Goal: Information Seeking & Learning: Stay updated

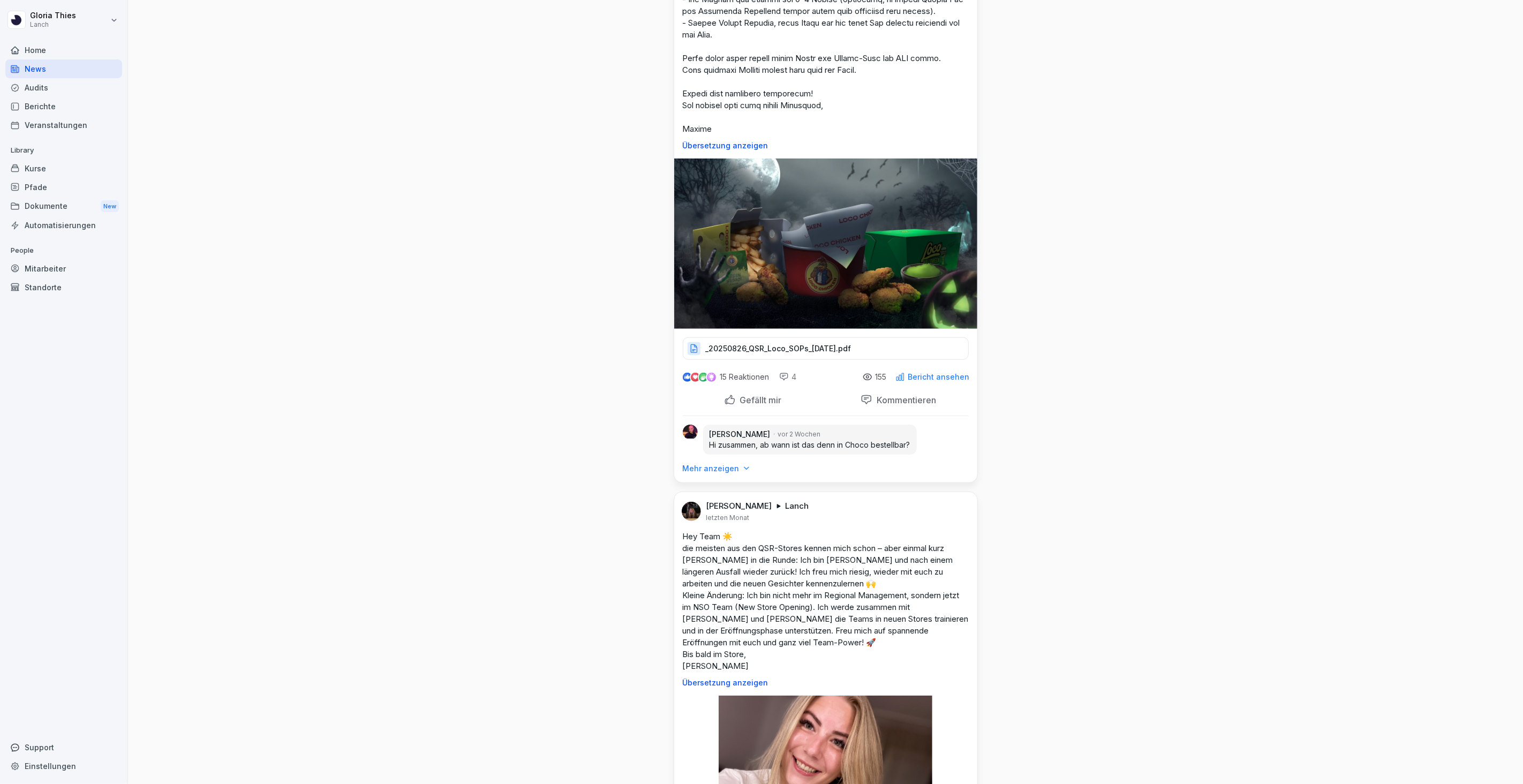
scroll to position [10761, 0]
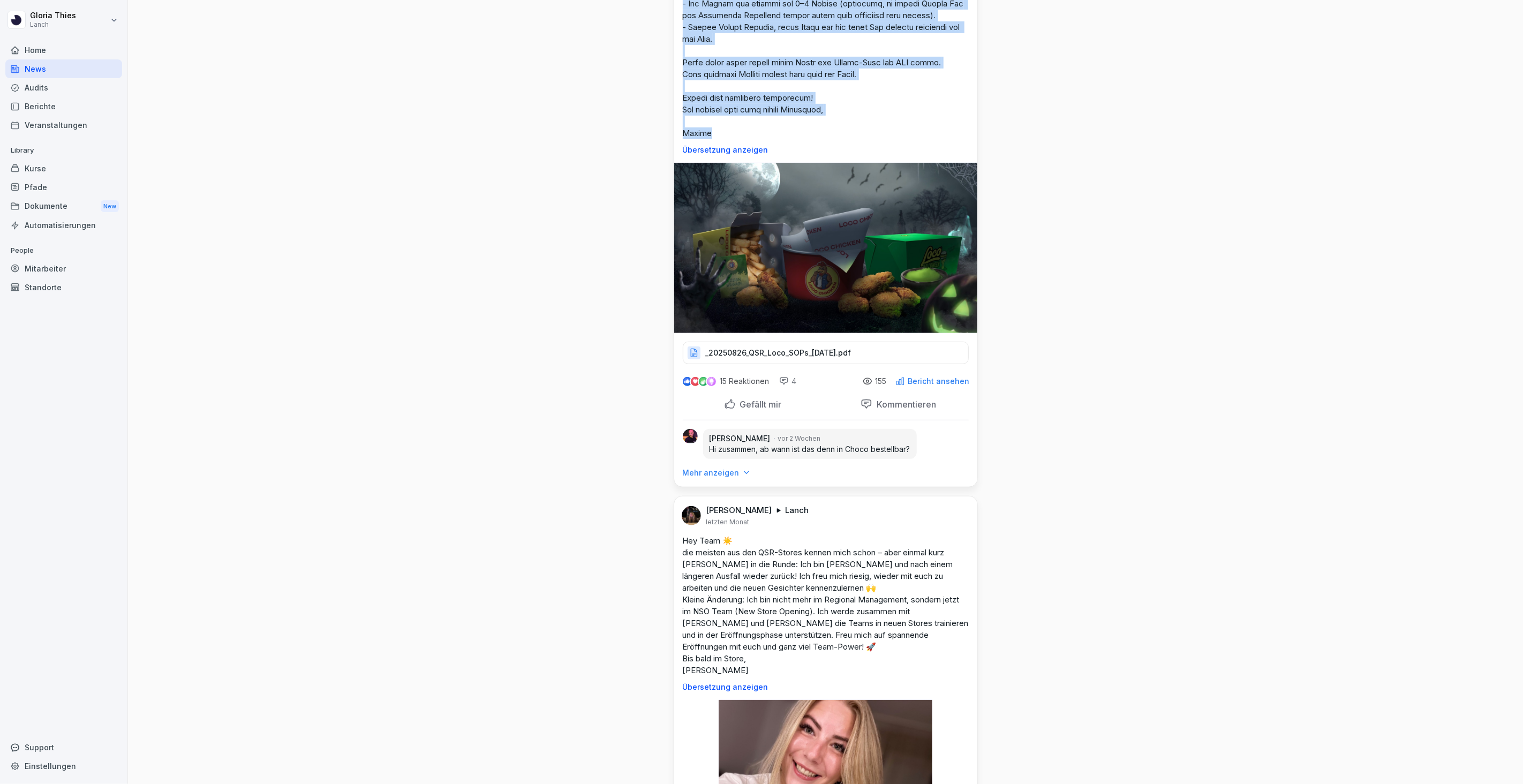
drag, startPoint x: 682, startPoint y: 221, endPoint x: 798, endPoint y: 561, distance: 359.2
copy p "Loremipsu Dolors: Ametconse Adipi elitsed do 07.06. Eiusmodtem: Incididun / Utl…"
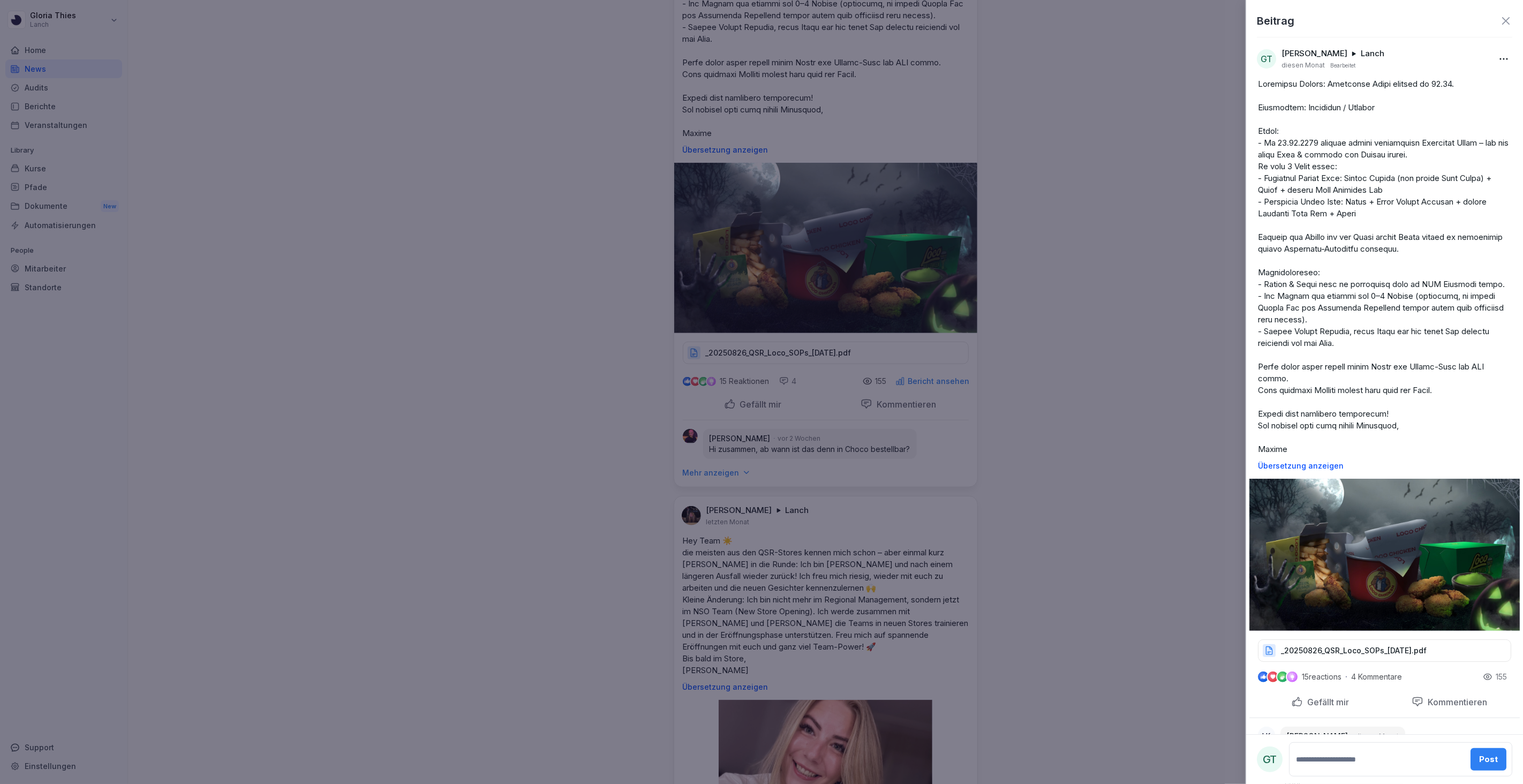
click at [1343, 148] on p at bounding box center [1384, 266] width 253 height 377
click at [1115, 126] on div at bounding box center [761, 392] width 1523 height 784
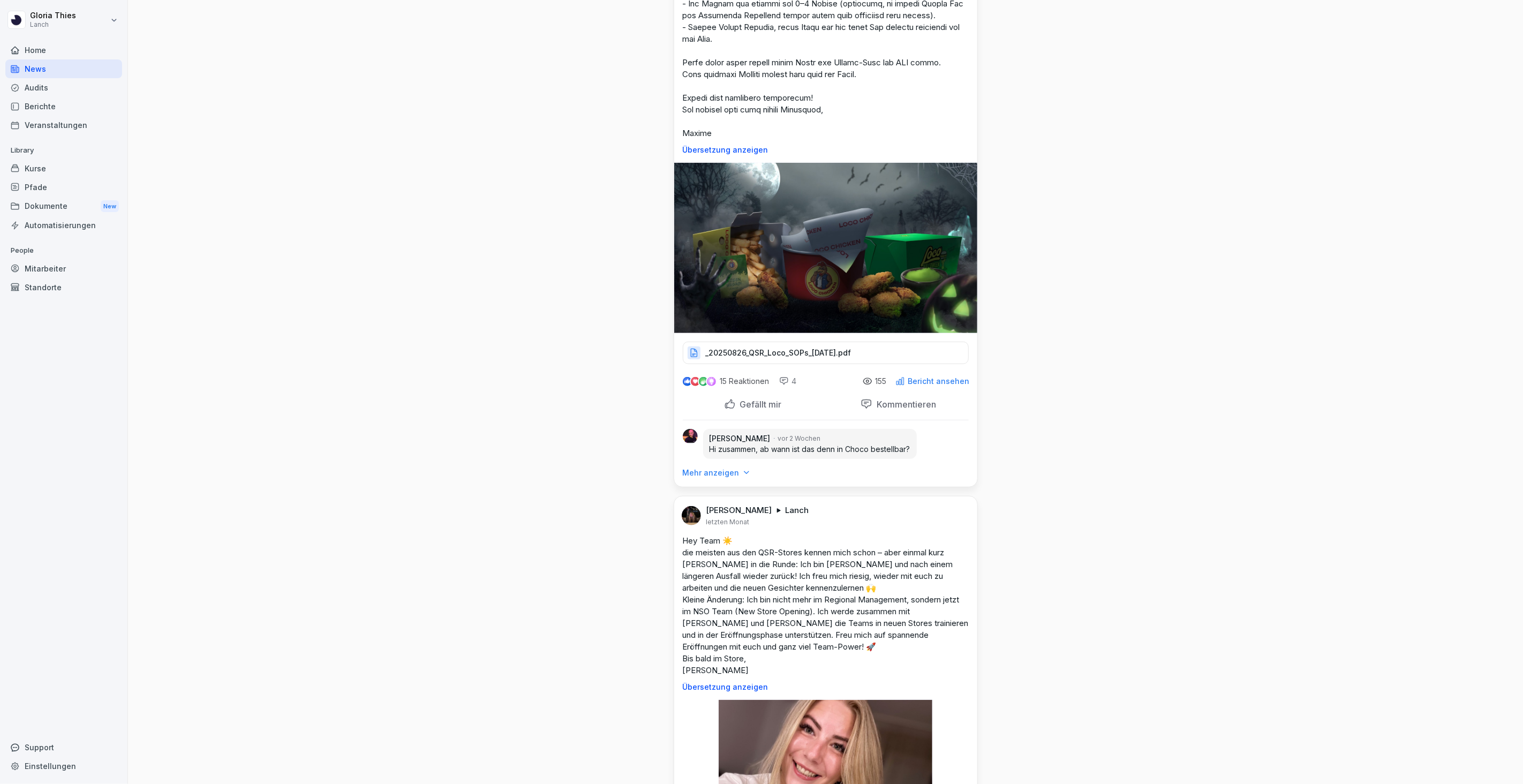
scroll to position [667, 0]
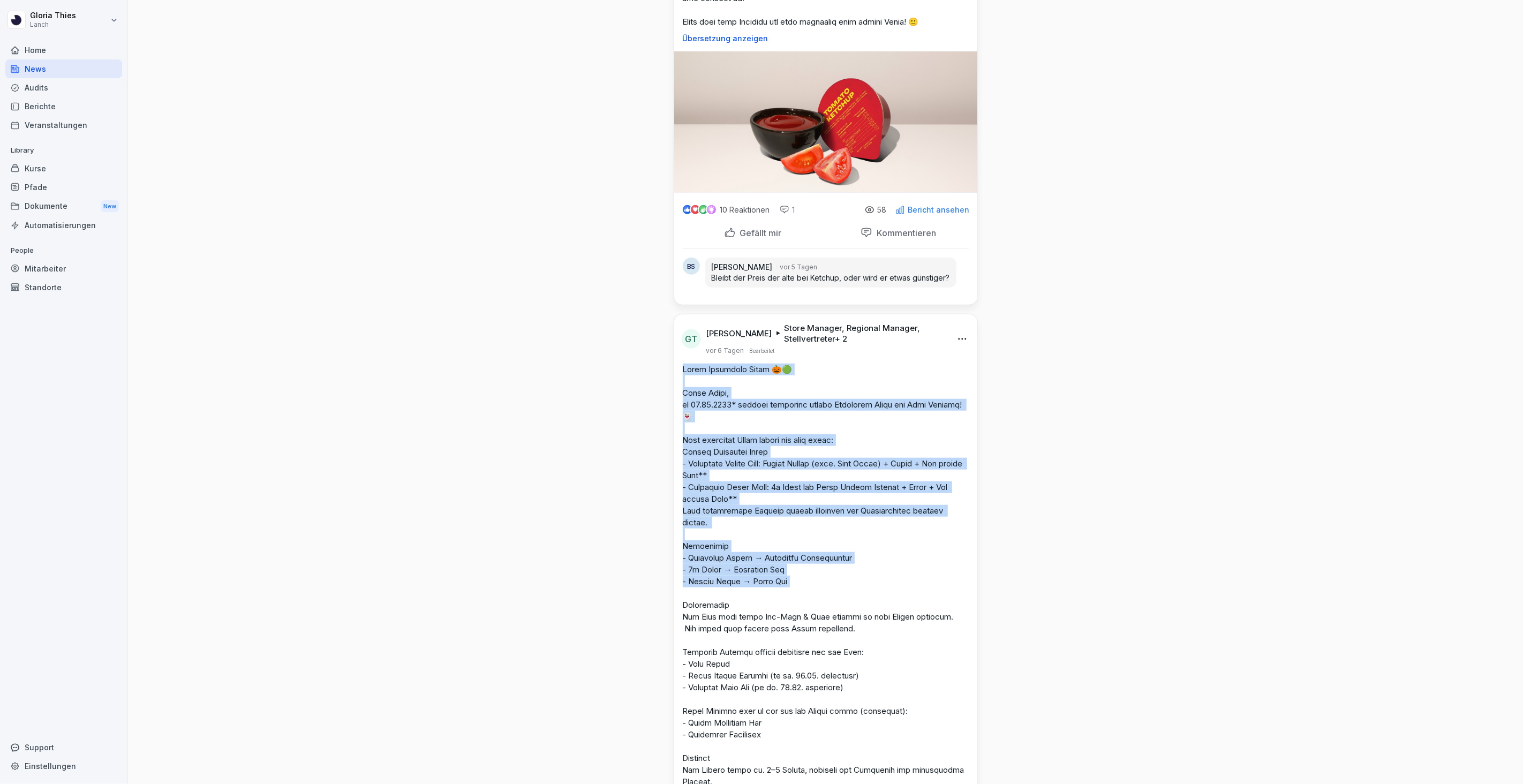
drag, startPoint x: 679, startPoint y: 393, endPoint x: 783, endPoint y: 608, distance: 238.8
click at [783, 608] on div "Übersetzung anzeigen" at bounding box center [826, 683] width 304 height 640
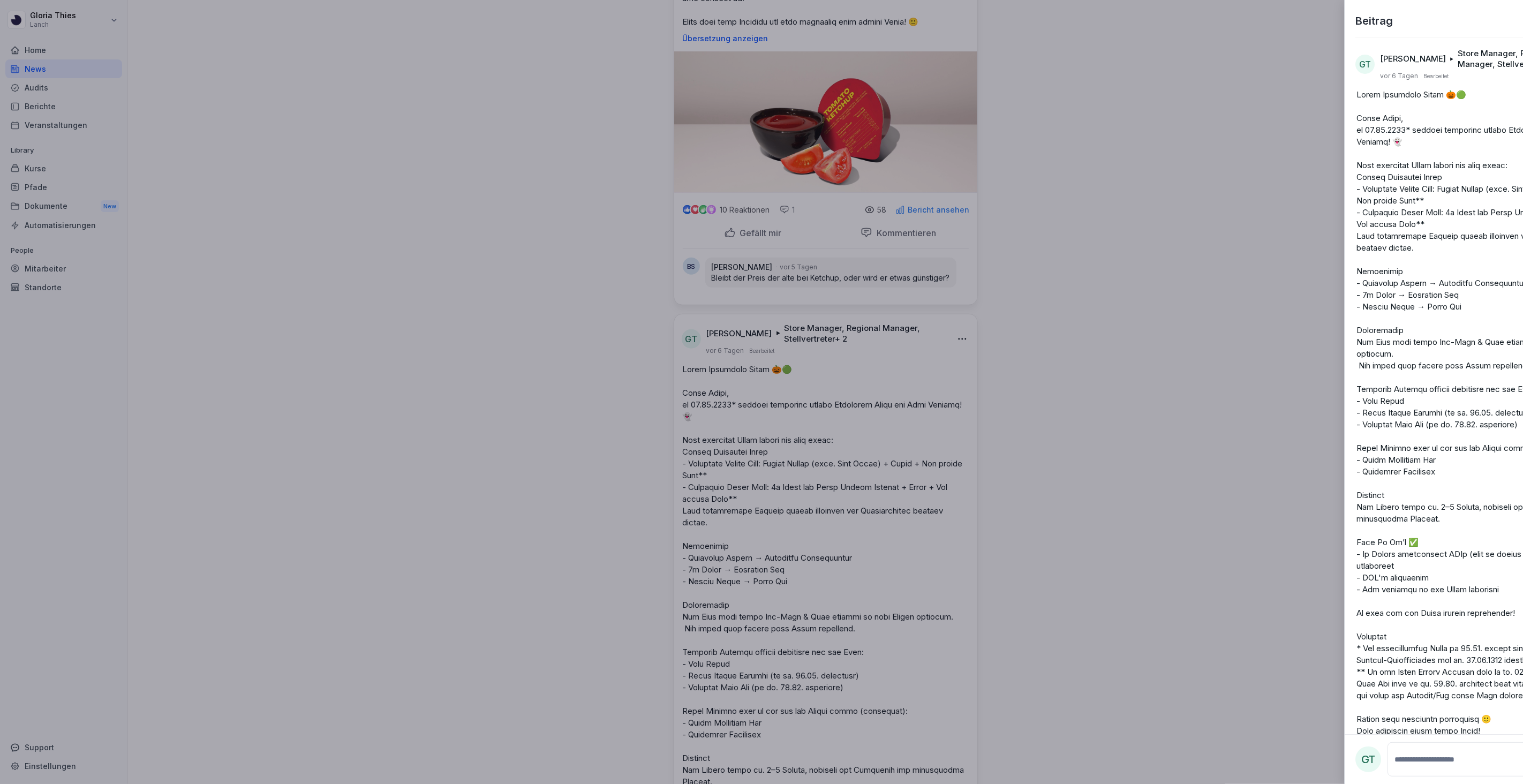
click at [782, 609] on div at bounding box center [761, 392] width 1523 height 784
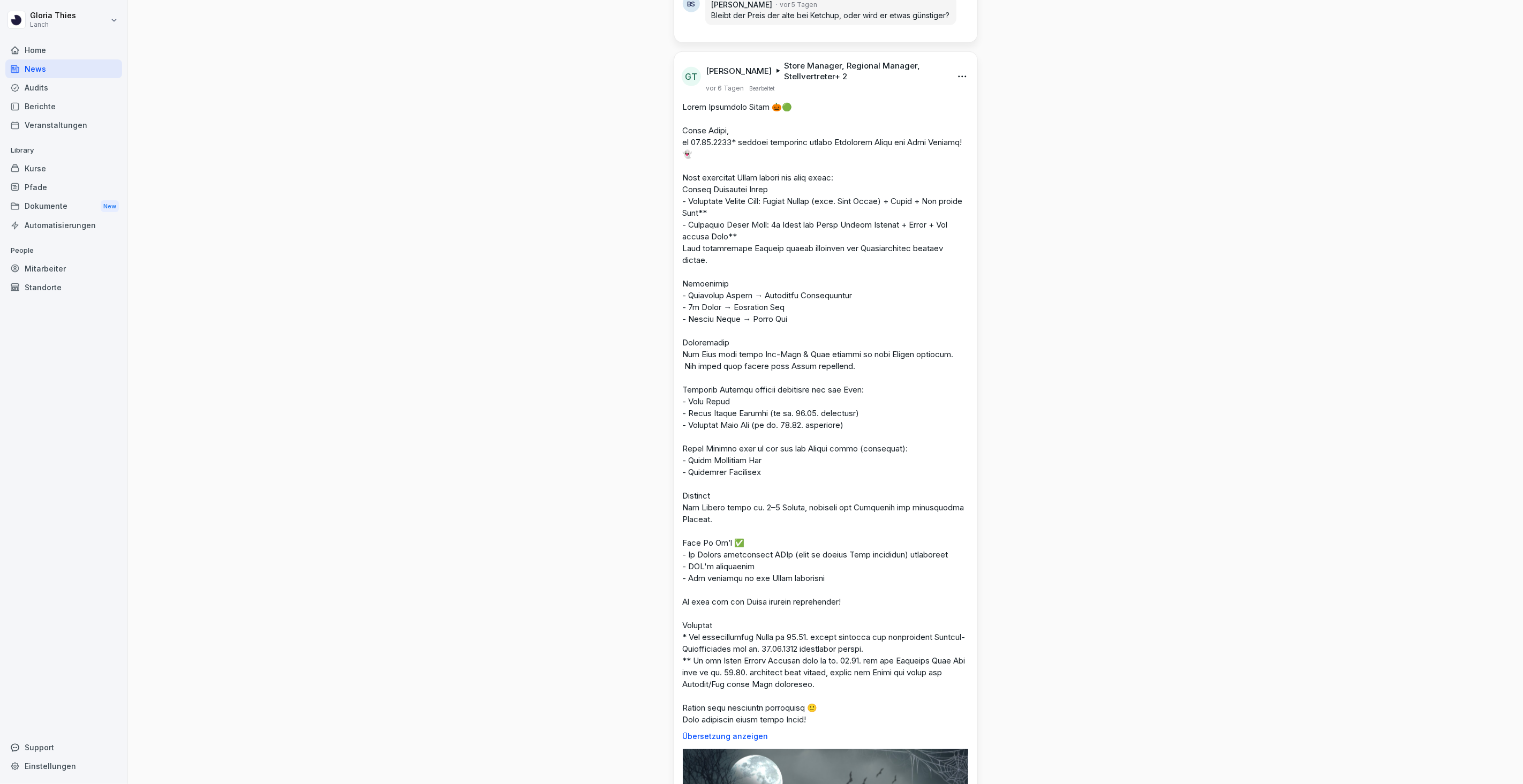
scroll to position [940, 0]
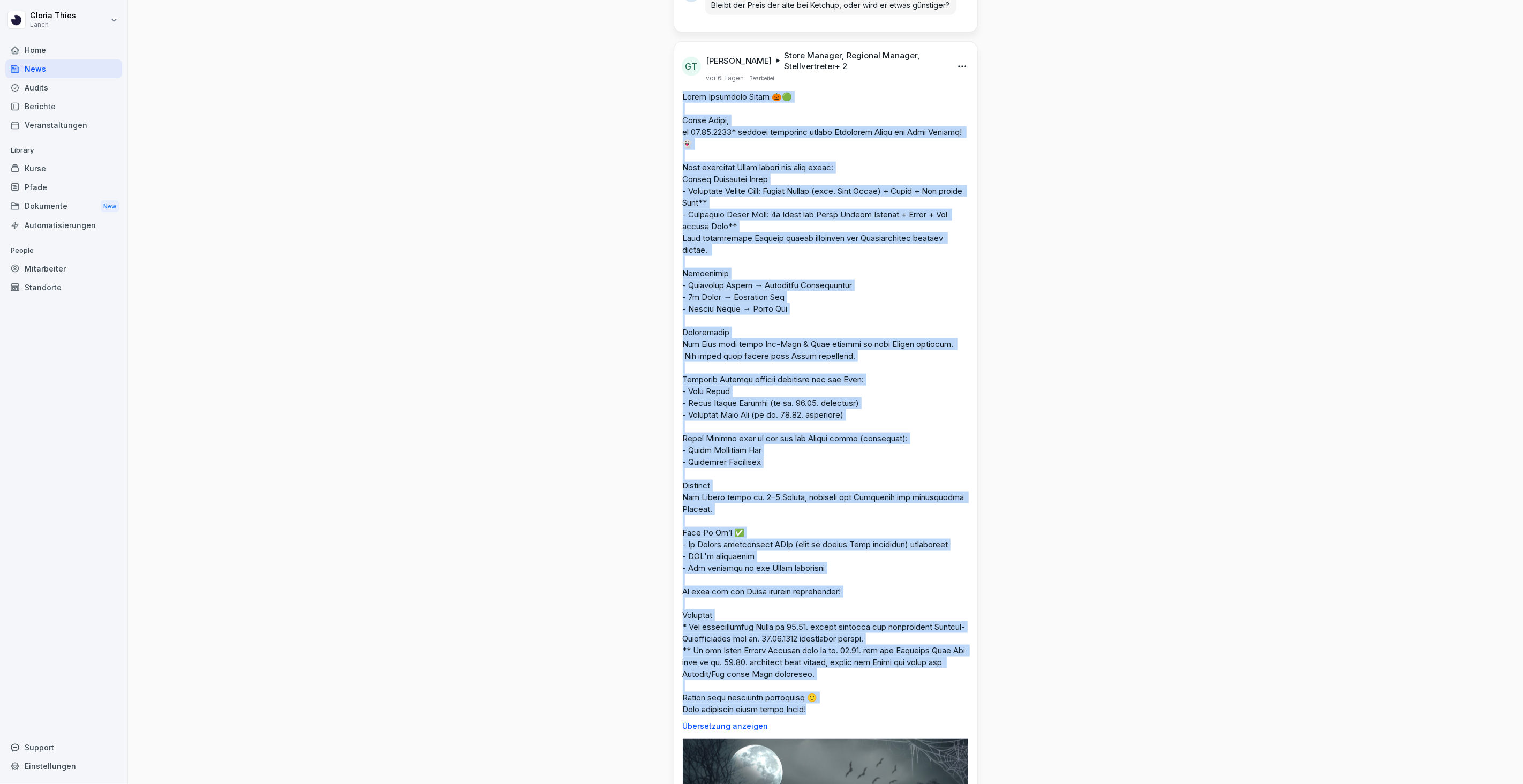
drag, startPoint x: 816, startPoint y: 719, endPoint x: 684, endPoint y: 118, distance: 615.3
click at [684, 118] on p at bounding box center [826, 403] width 286 height 624
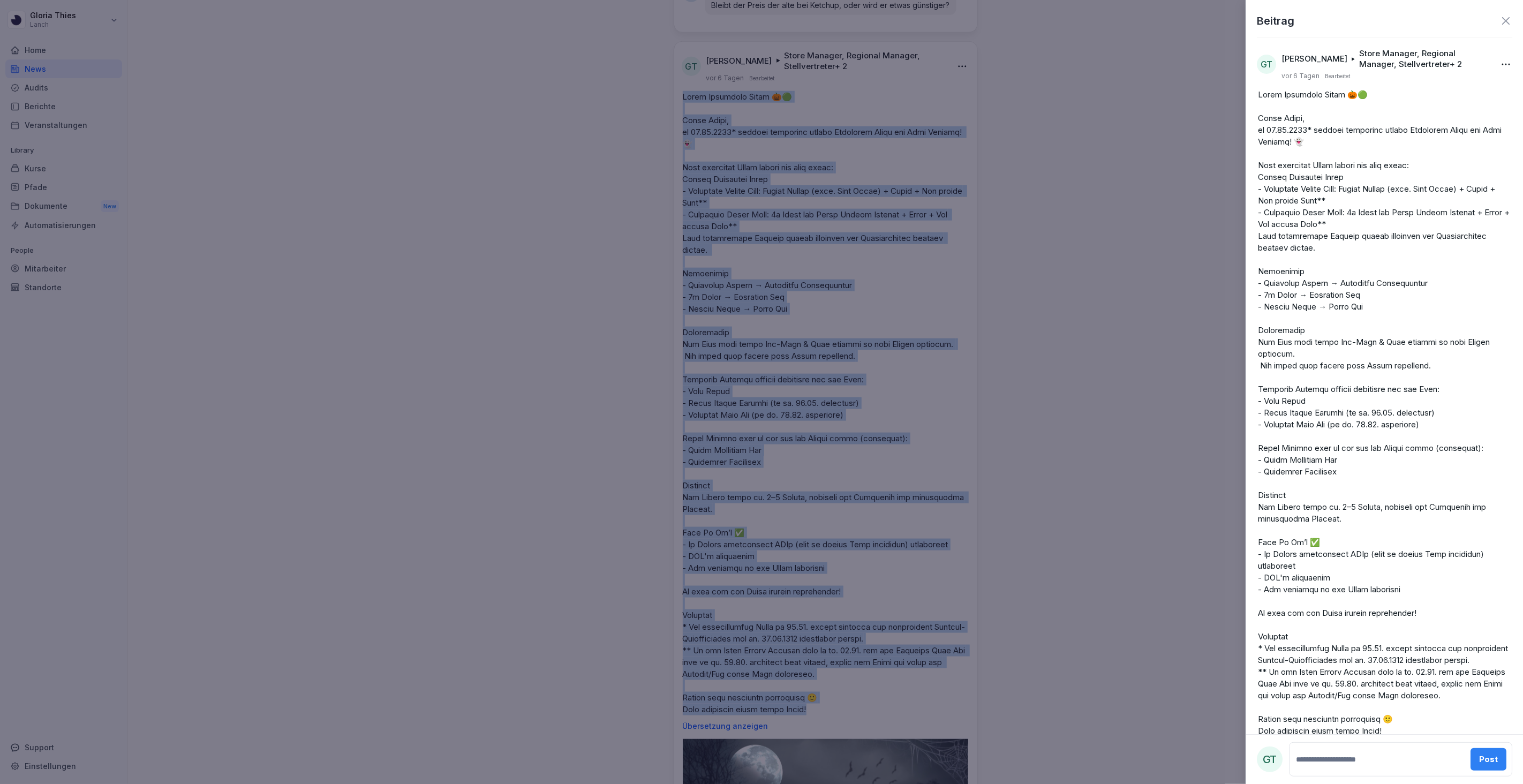
copy p "Lorem Ipsumdolo Sitam 🎃🟢 Conse Adipi, el 35.87.9010* seddoei temporinc utlabo E…"
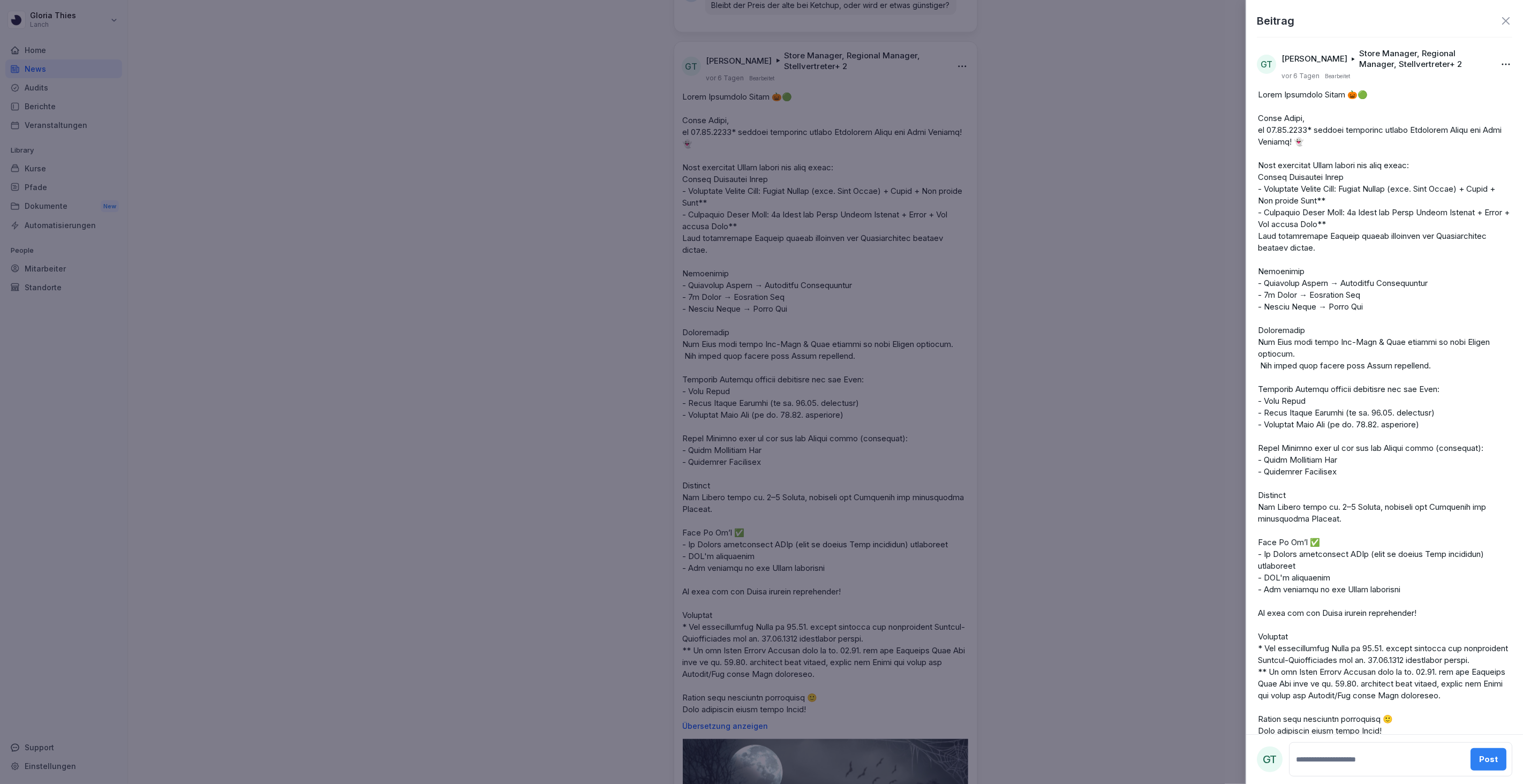
click at [837, 356] on div at bounding box center [761, 392] width 1523 height 784
